Goal: Transaction & Acquisition: Purchase product/service

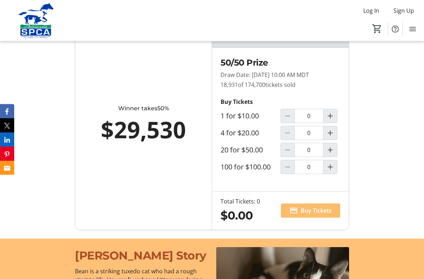
scroll to position [511, 0]
click at [329, 137] on mat-icon "Increment by one" at bounding box center [330, 133] width 9 height 9
type input "1"
click at [313, 215] on span "Buy Tickets" at bounding box center [316, 211] width 31 height 9
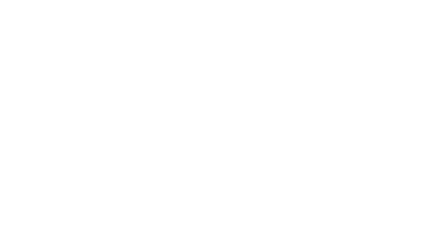
scroll to position [-62, 0]
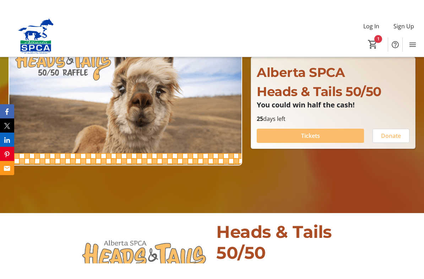
scroll to position [75, 0]
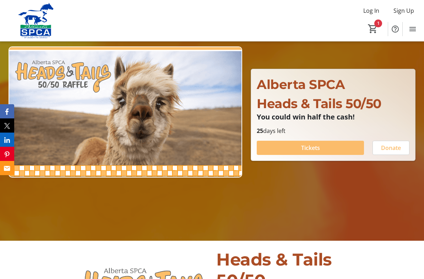
click at [314, 148] on span "Tickets" at bounding box center [310, 148] width 19 height 9
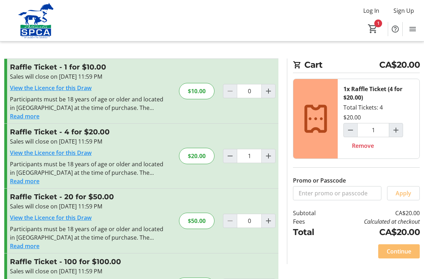
click at [271, 93] on mat-icon "Increment by one" at bounding box center [268, 91] width 9 height 9
type input "1"
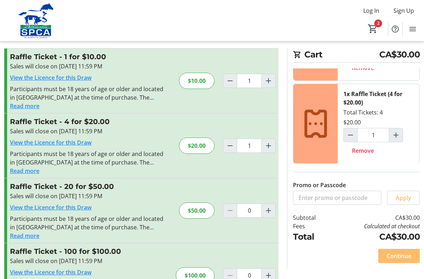
scroll to position [67, 0]
click at [364, 151] on span "Remove" at bounding box center [363, 151] width 22 height 9
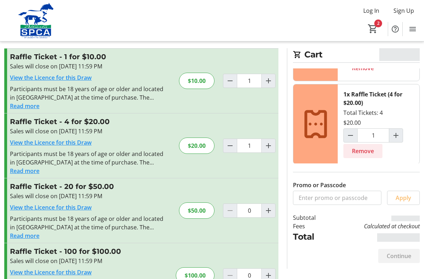
type input "0"
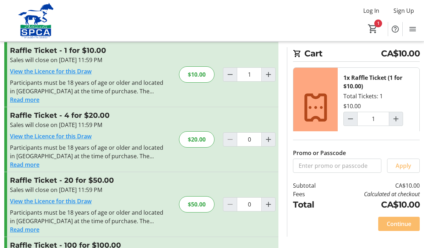
scroll to position [16, 0]
click at [397, 221] on span "Continue" at bounding box center [399, 224] width 24 height 9
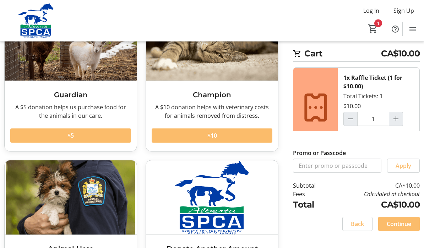
scroll to position [69, 0]
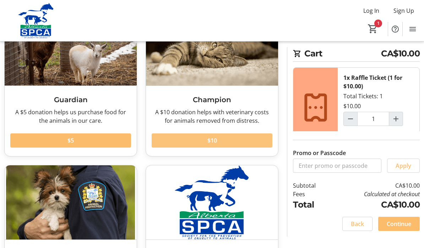
click at [214, 140] on span "$10" at bounding box center [212, 140] width 10 height 9
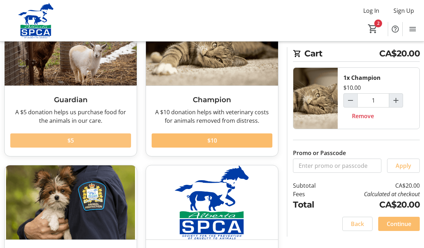
click at [69, 142] on span "$5" at bounding box center [70, 140] width 6 height 9
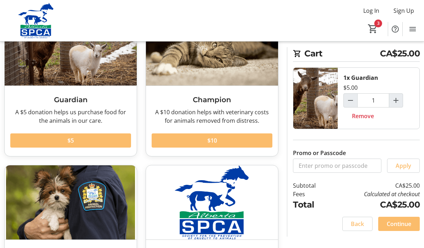
click at [402, 225] on span "Continue" at bounding box center [399, 224] width 24 height 9
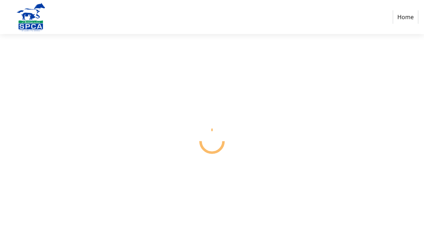
select select "CA"
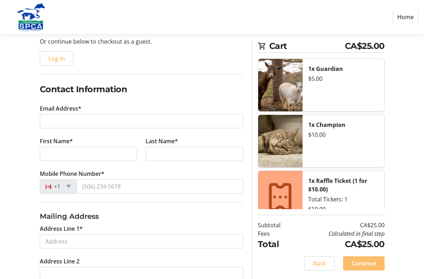
scroll to position [74, 0]
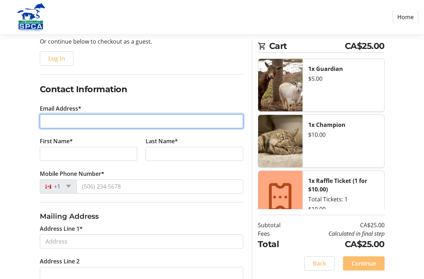
click at [64, 120] on input "Email Address*" at bounding box center [141, 121] width 203 height 14
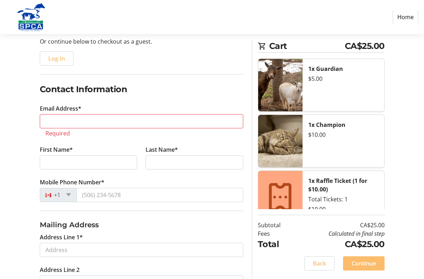
type input "sylviaehansen@gmail.com"
type input "Sylvia"
select select "AB"
type input "Ft mcmurray"
type input "(780) 799-5123"
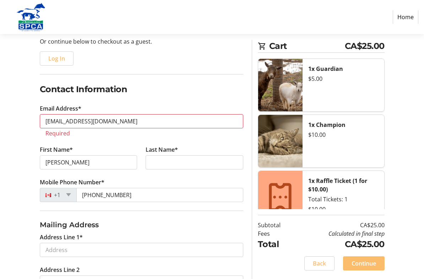
type input "T9h3y1"
type input "Hansen"
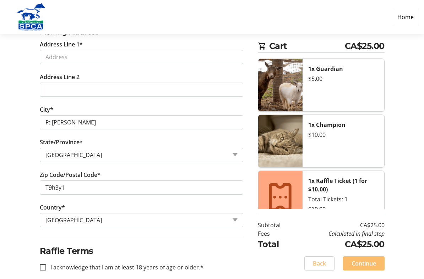
scroll to position [267, 0]
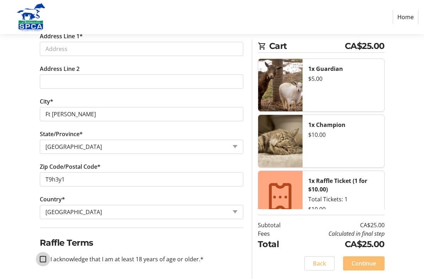
click at [41, 248] on input "I acknowledge that I am at least 18 years of age or older.*" at bounding box center [43, 259] width 6 height 6
checkbox input "true"
click at [368, 248] on span "Continue" at bounding box center [363, 264] width 24 height 9
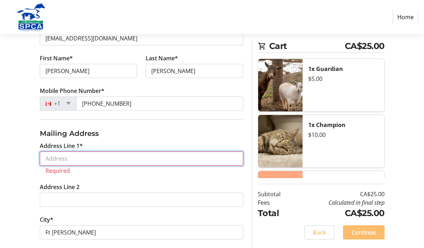
scroll to position [145, 0]
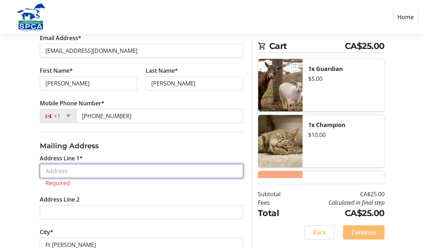
click at [73, 170] on input "Address Line 1*" at bounding box center [141, 171] width 203 height 14
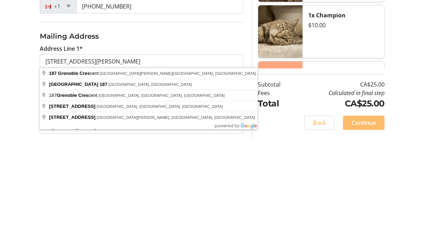
type input "187 Grenoble Crescent"
type input "Fort McMurray"
type input "T9H 3Y1"
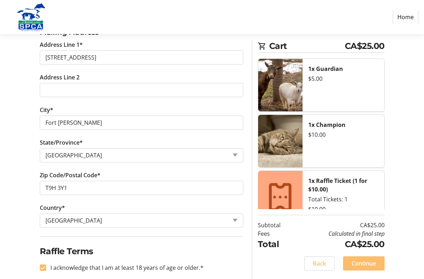
scroll to position [267, 0]
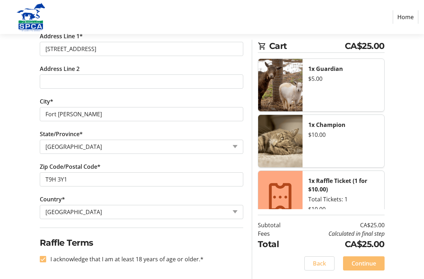
click at [363, 248] on span "Continue" at bounding box center [363, 264] width 24 height 9
